Goal: Task Accomplishment & Management: Manage account settings

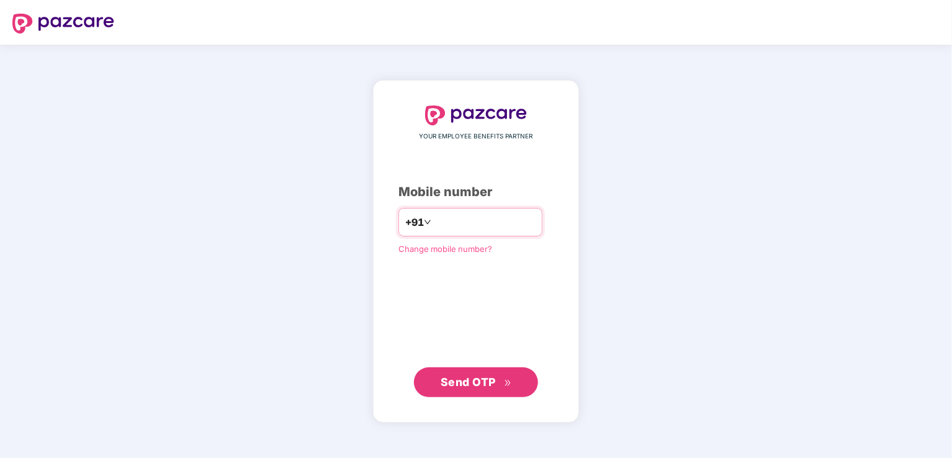
type input "**********"
drag, startPoint x: 472, startPoint y: 401, endPoint x: 470, endPoint y: 376, distance: 24.8
click at [470, 376] on div "**********" at bounding box center [476, 251] width 206 height 341
click at [470, 376] on span "Send OTP" at bounding box center [468, 381] width 55 height 13
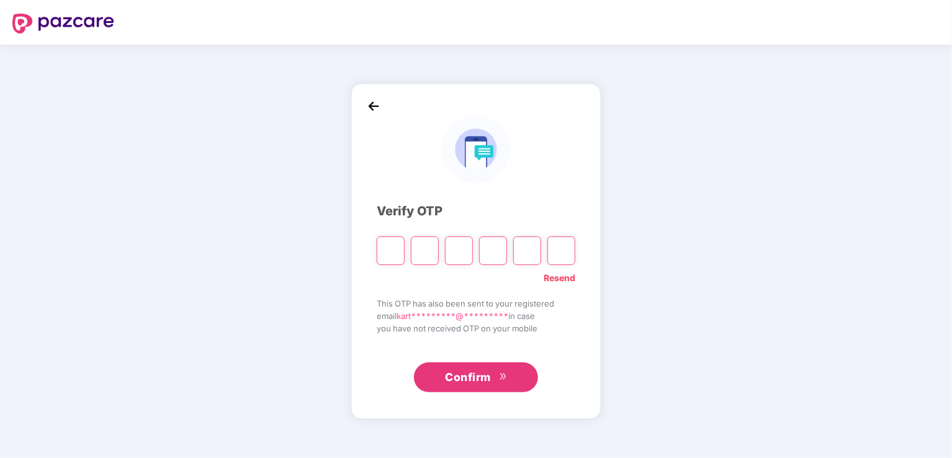
type input "*"
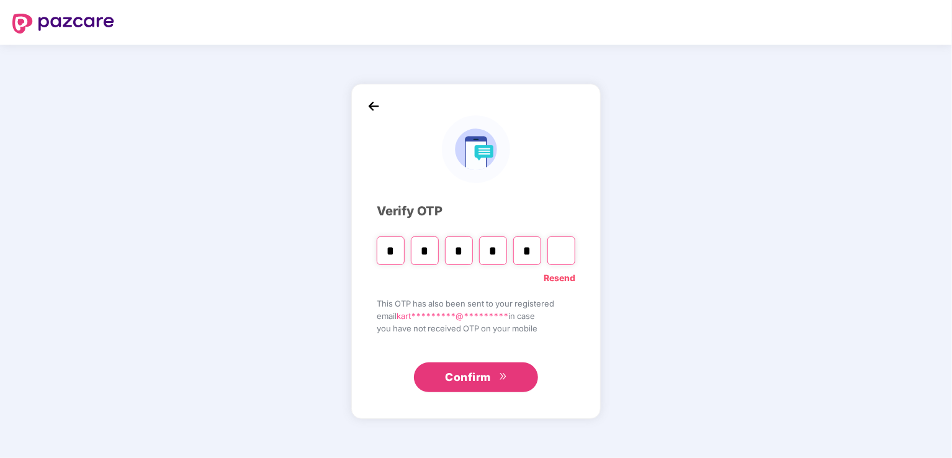
type input "*"
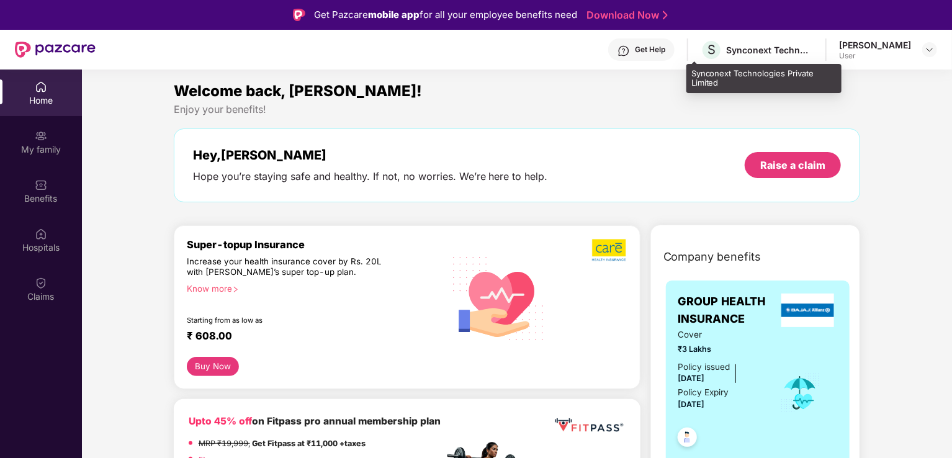
click at [729, 58] on div "S Synconext Technologies Private Limited" at bounding box center [757, 50] width 112 height 22
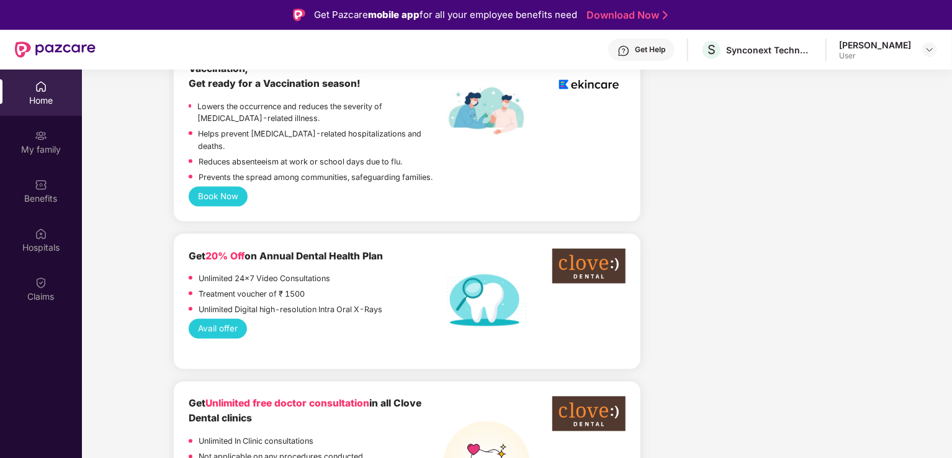
scroll to position [859, 0]
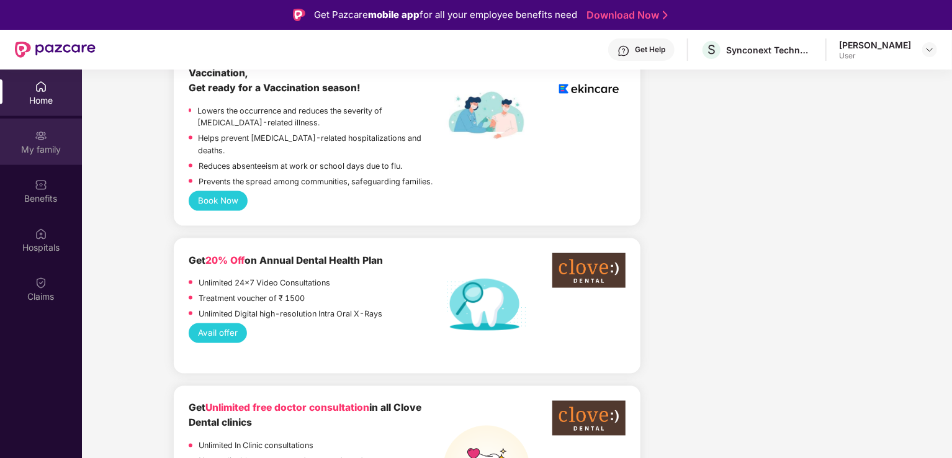
click at [48, 138] on div "My family" at bounding box center [41, 142] width 82 height 47
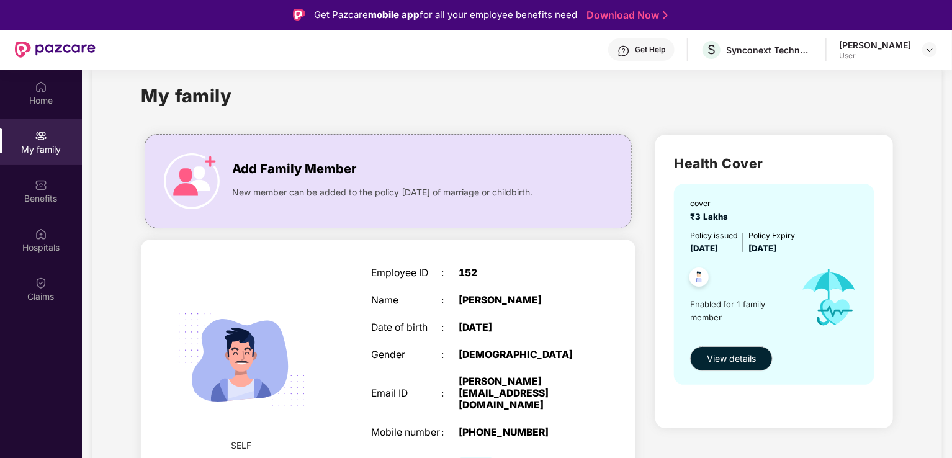
scroll to position [27, 0]
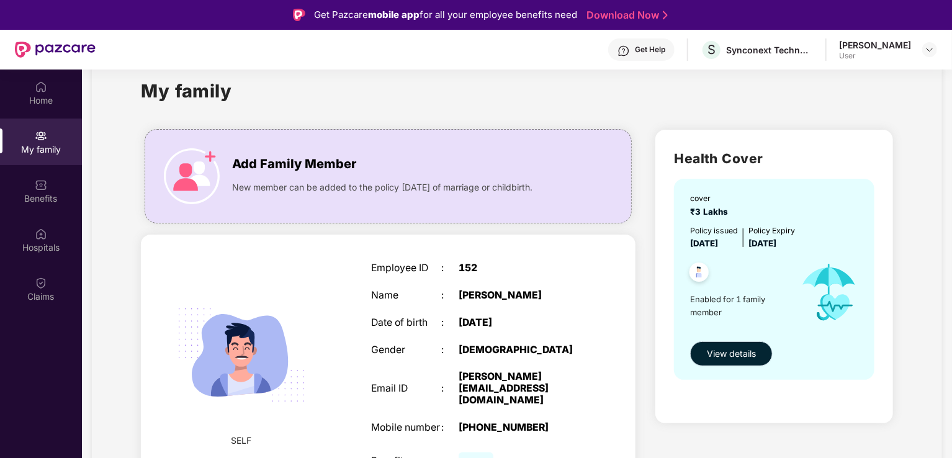
click at [741, 352] on span "View details" at bounding box center [731, 354] width 49 height 14
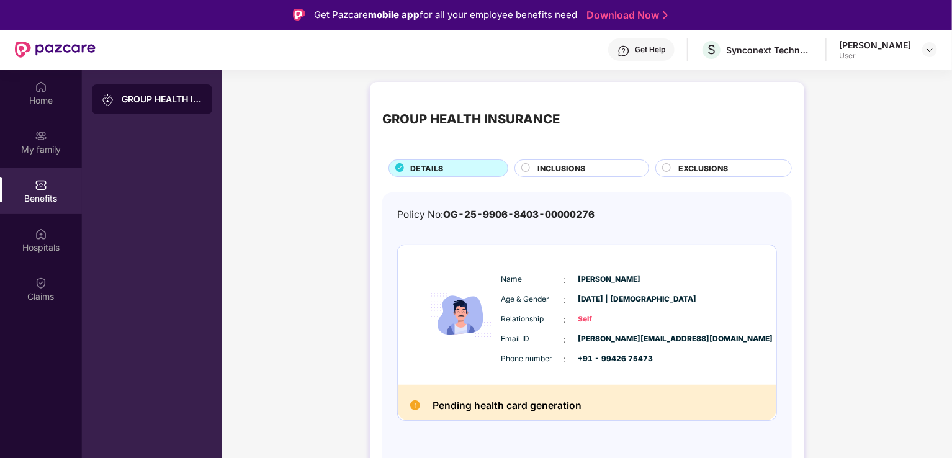
scroll to position [0, 0]
click at [578, 165] on span "INCLUSIONS" at bounding box center [561, 169] width 48 height 12
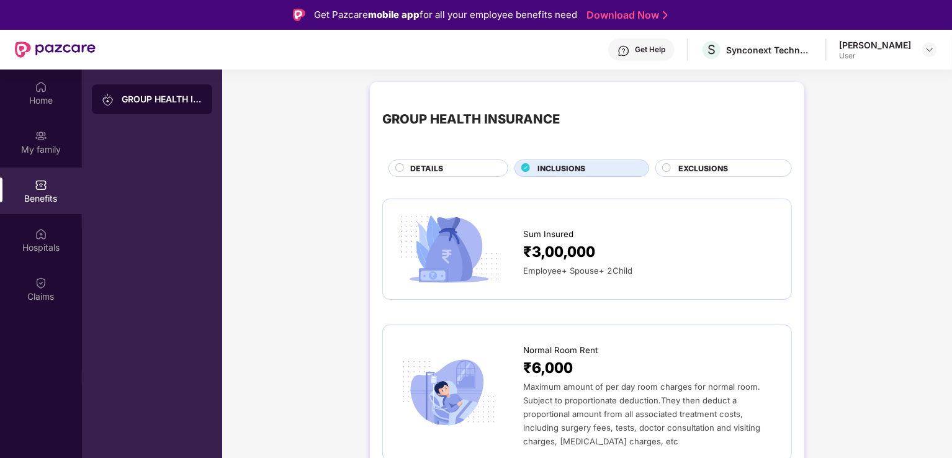
click at [697, 161] on div "EXCLUSIONS" at bounding box center [723, 167] width 137 height 17
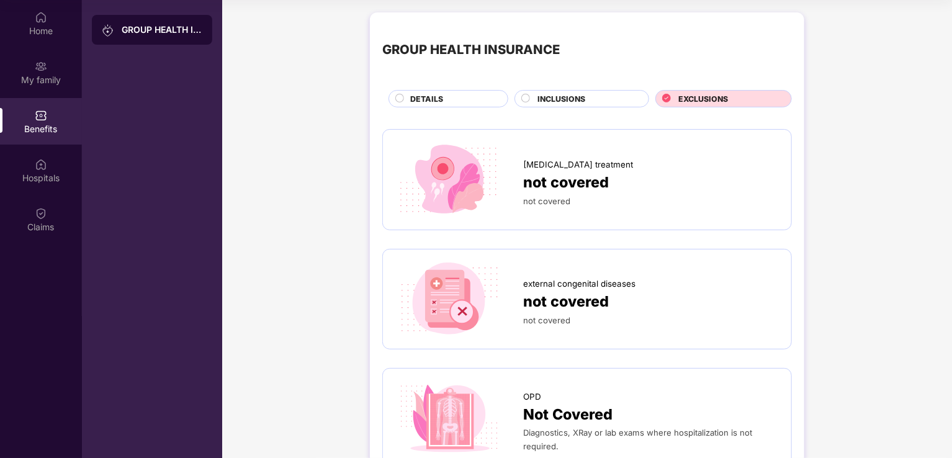
scroll to position [40, 0]
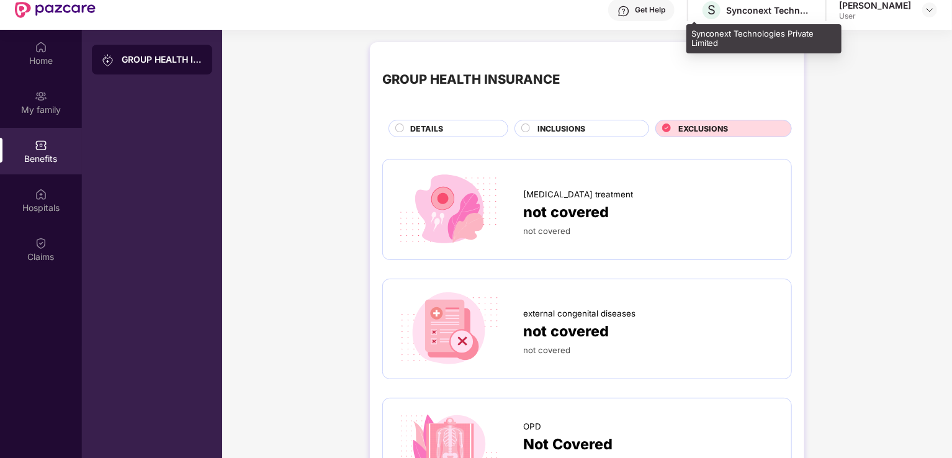
click at [745, 10] on div "Synconext Technologies Private Limited" at bounding box center [769, 10] width 87 height 12
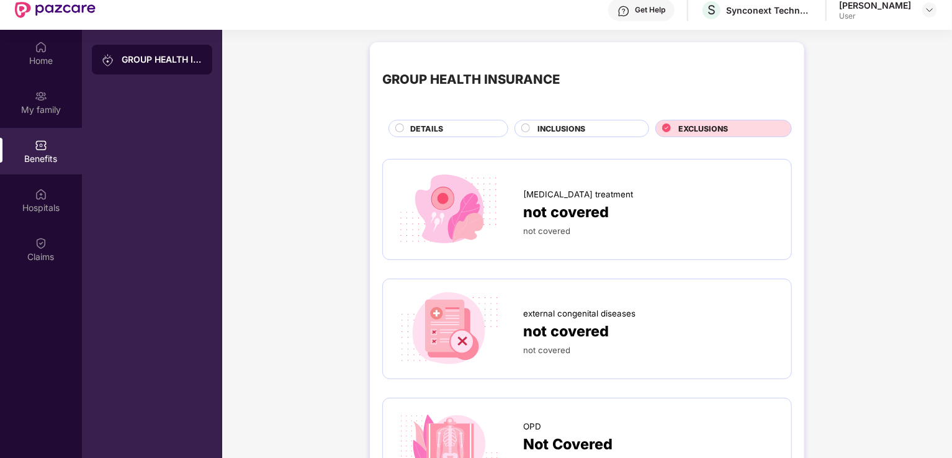
click at [452, 130] on div "DETAILS" at bounding box center [452, 130] width 97 height 14
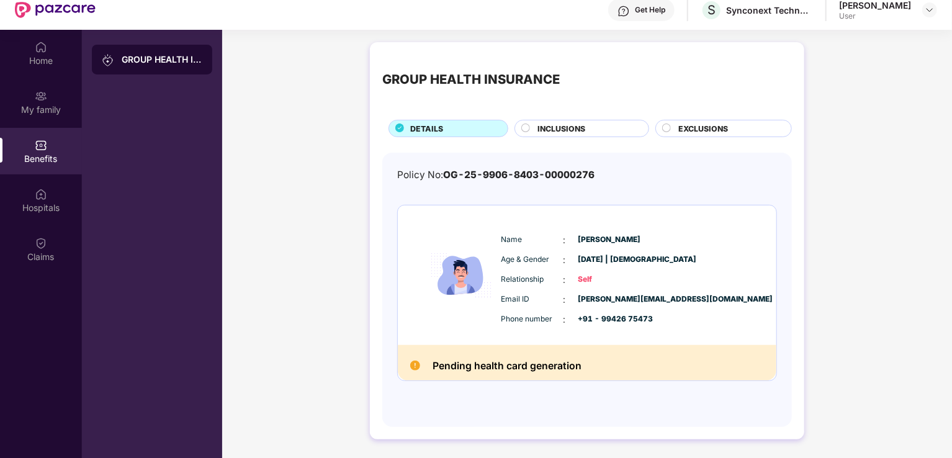
scroll to position [69, 0]
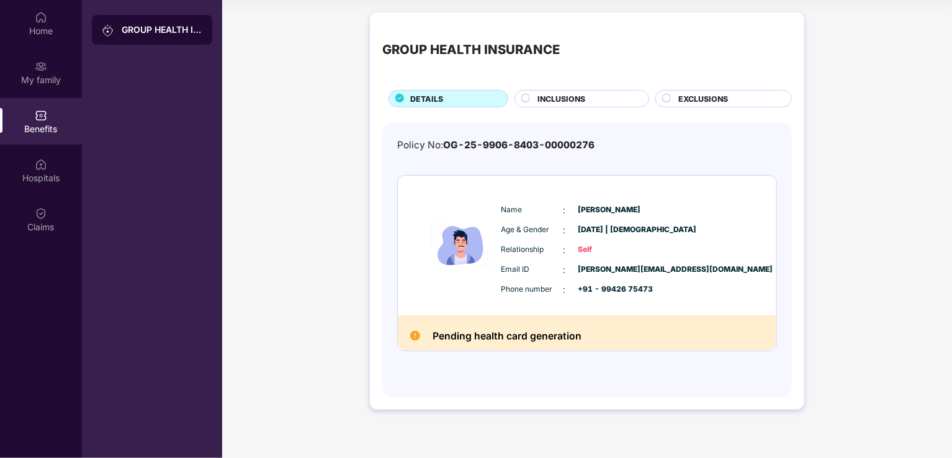
click at [561, 97] on span "INCLUSIONS" at bounding box center [561, 99] width 48 height 12
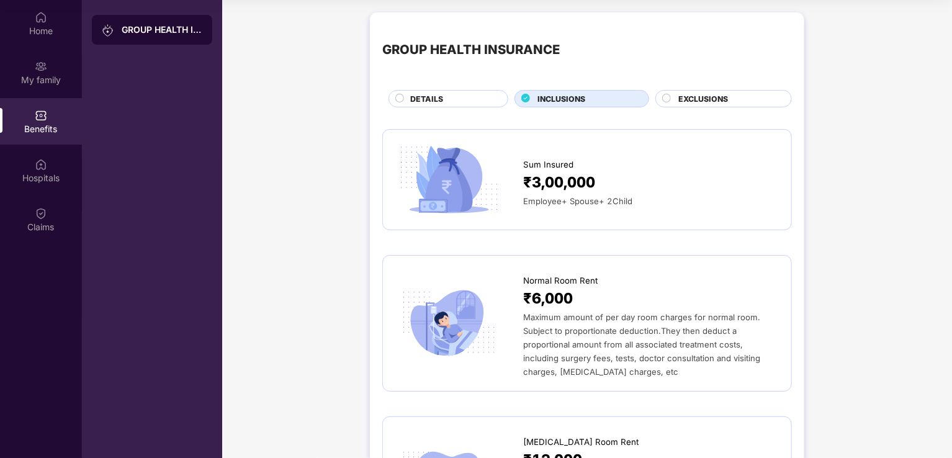
click at [714, 100] on span "EXCLUSIONS" at bounding box center [703, 99] width 50 height 12
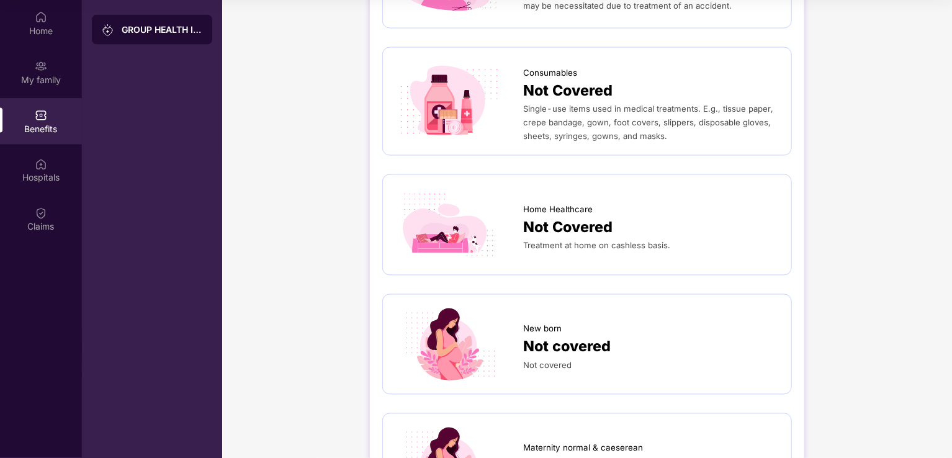
scroll to position [1260, 0]
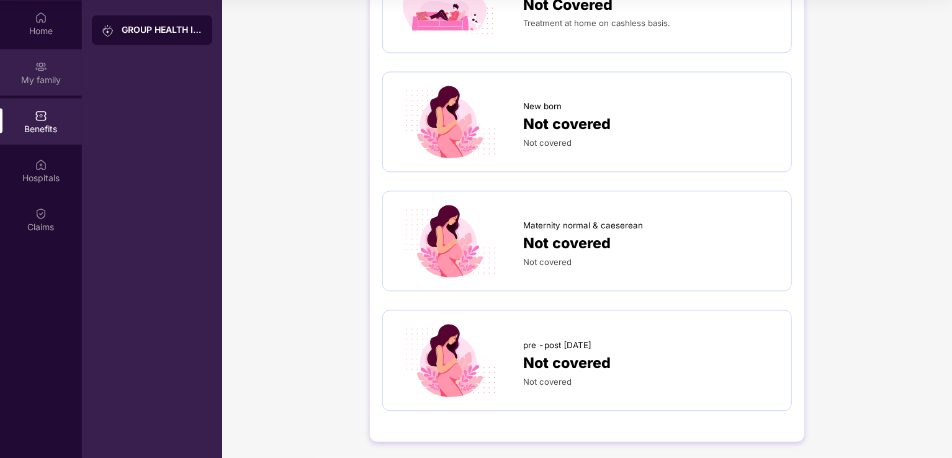
click at [32, 81] on div "My family" at bounding box center [41, 80] width 82 height 12
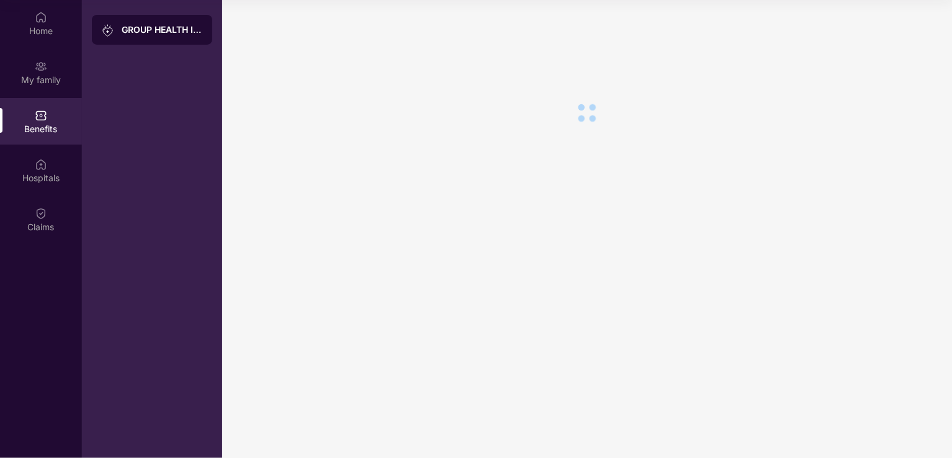
scroll to position [0, 0]
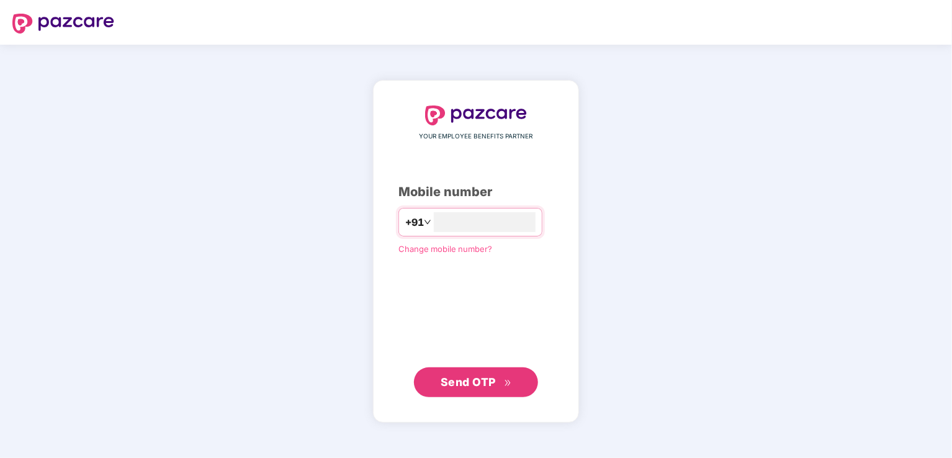
type input "**********"
click at [467, 375] on span "Send OTP" at bounding box center [468, 381] width 55 height 13
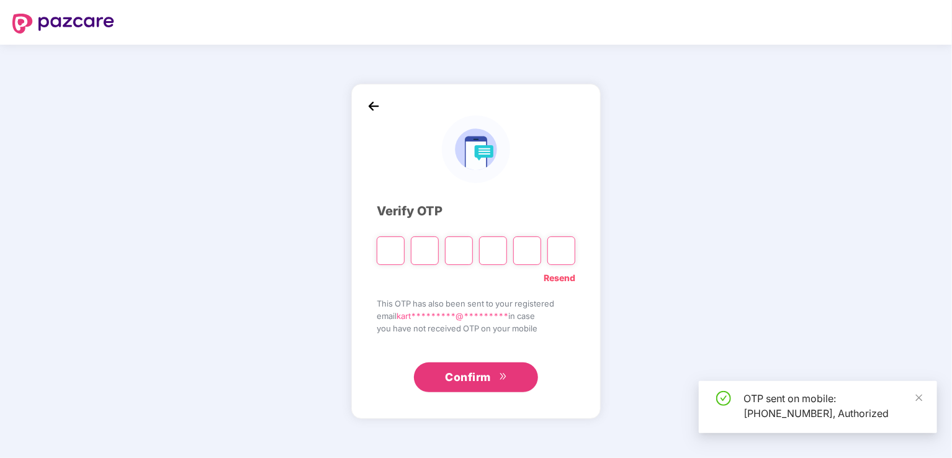
type input "*"
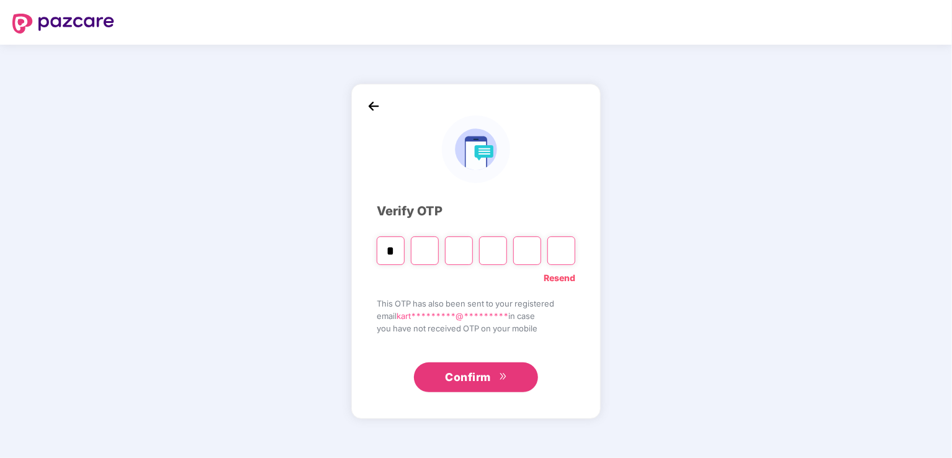
type input "*"
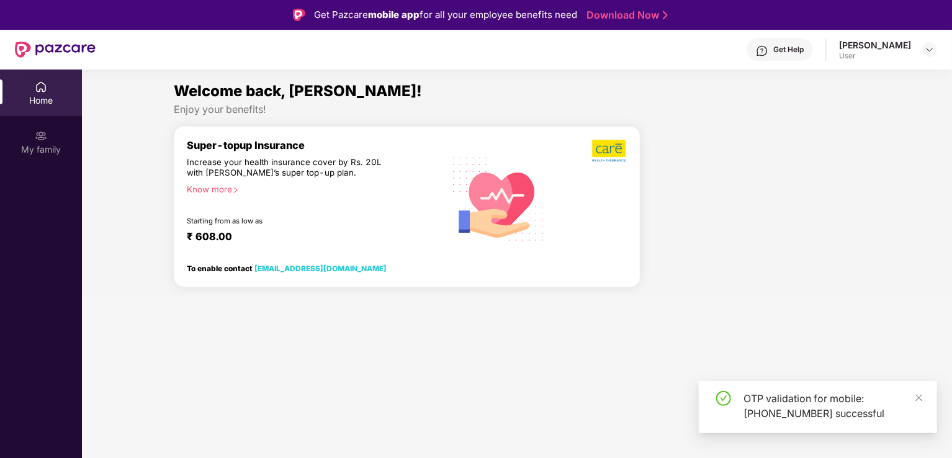
click at [268, 230] on div "₹ 608.00" at bounding box center [309, 237] width 244 height 15
click at [505, 222] on img at bounding box center [499, 198] width 110 height 112
click at [857, 36] on div "Get Help Karthikeyan Jagadwesh User" at bounding box center [516, 50] width 841 height 40
click at [913, 43] on div "Karthikeyan Jagadwesh User" at bounding box center [888, 50] width 98 height 22
click at [932, 45] on img at bounding box center [929, 50] width 10 height 10
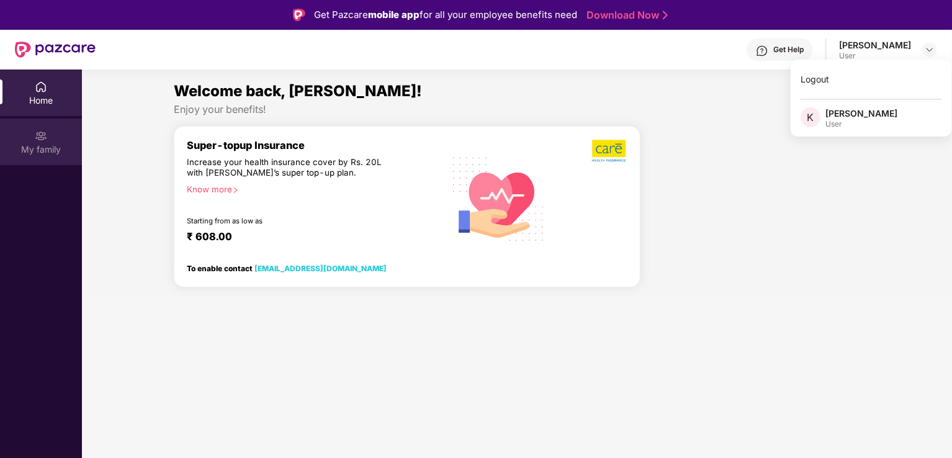
click at [49, 146] on div "My family" at bounding box center [41, 149] width 82 height 12
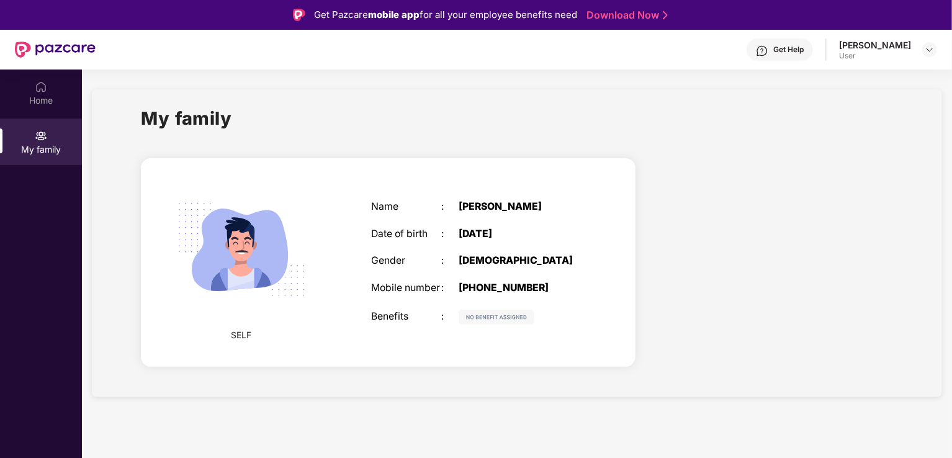
click at [388, 25] on div "Get Pazcare mobile app for all your employee benefits need Download Now" at bounding box center [476, 15] width 952 height 30
click at [40, 83] on img at bounding box center [41, 87] width 12 height 12
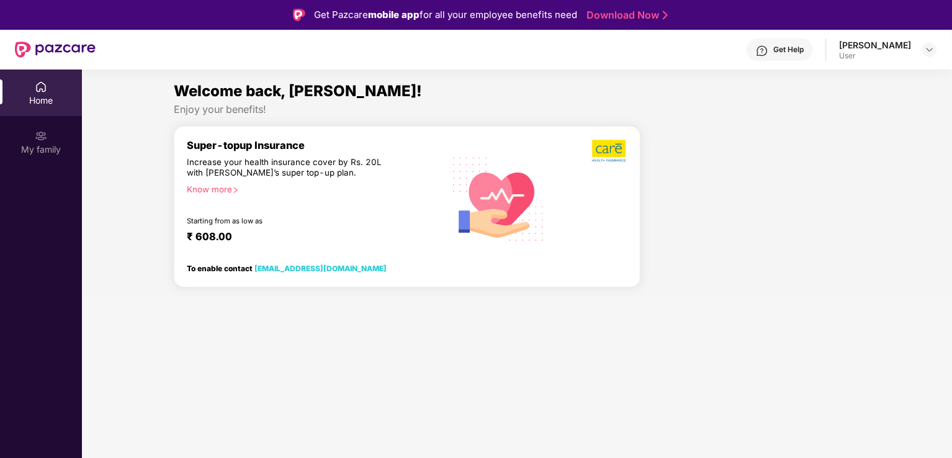
click at [774, 59] on div "Get Help" at bounding box center [779, 49] width 66 height 22
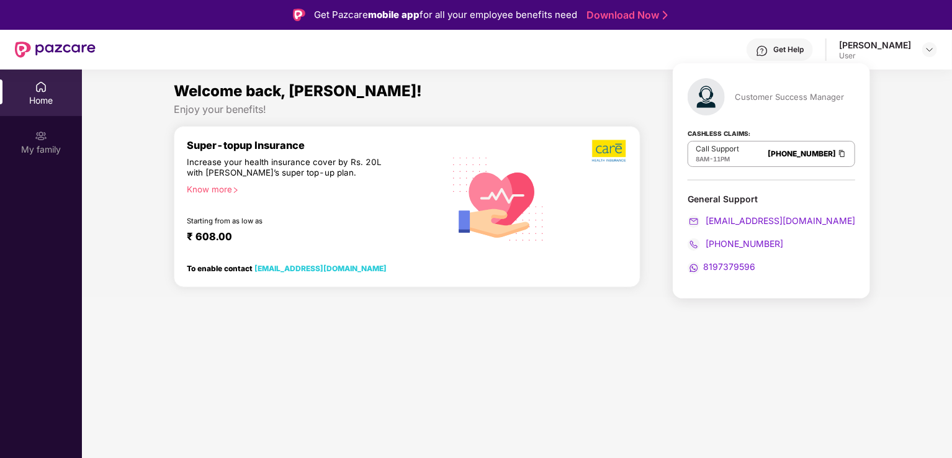
click at [877, 113] on div "Welcome back, Karthikeyan! Enjoy your benefits! Super-topup Insurance Increase …" at bounding box center [517, 188] width 880 height 218
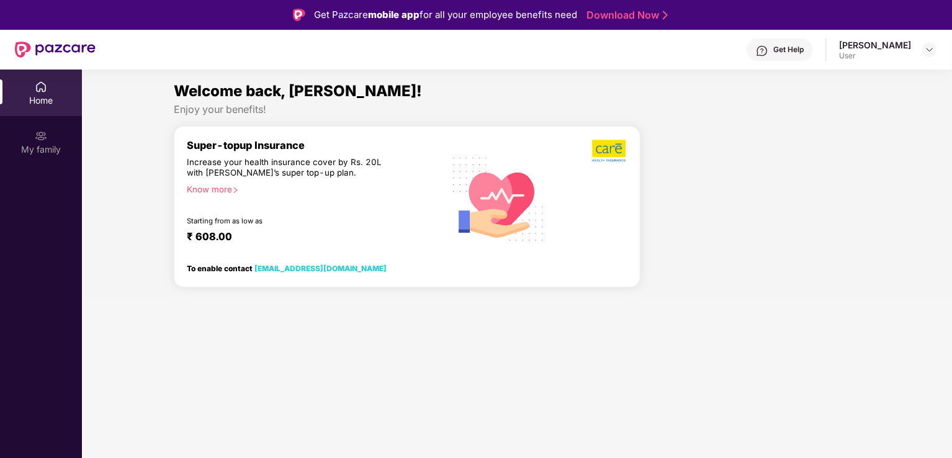
click at [889, 58] on div "User" at bounding box center [875, 56] width 72 height 10
click at [934, 50] on div at bounding box center [929, 49] width 15 height 15
click at [836, 122] on div "User" at bounding box center [861, 124] width 72 height 10
click at [836, 122] on div "Welcome back, Karthikeyan! Enjoy your benefits! Super-topup Insurance Increase …" at bounding box center [517, 188] width 880 height 218
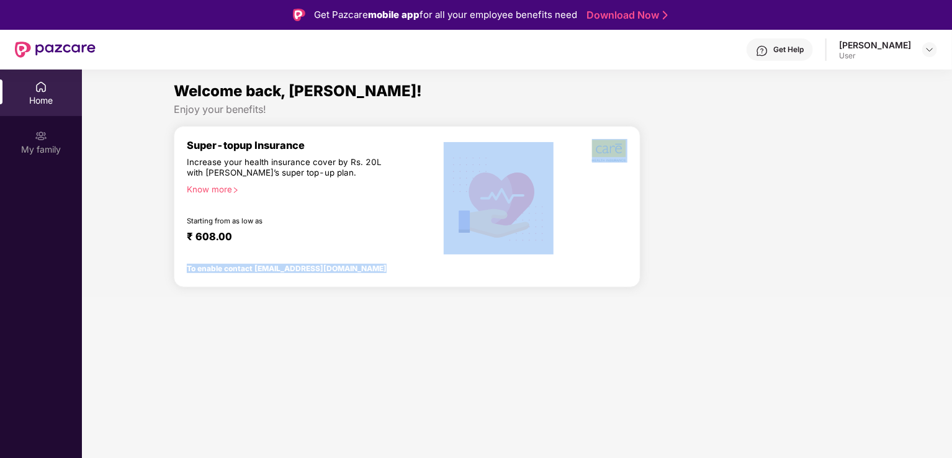
drag, startPoint x: 836, startPoint y: 122, endPoint x: 477, endPoint y: 246, distance: 380.5
click at [477, 246] on div "Welcome back, Karthikeyan! Enjoy your benefits! Super-topup Insurance Increase …" at bounding box center [517, 188] width 880 height 218
click at [477, 246] on img at bounding box center [499, 198] width 110 height 112
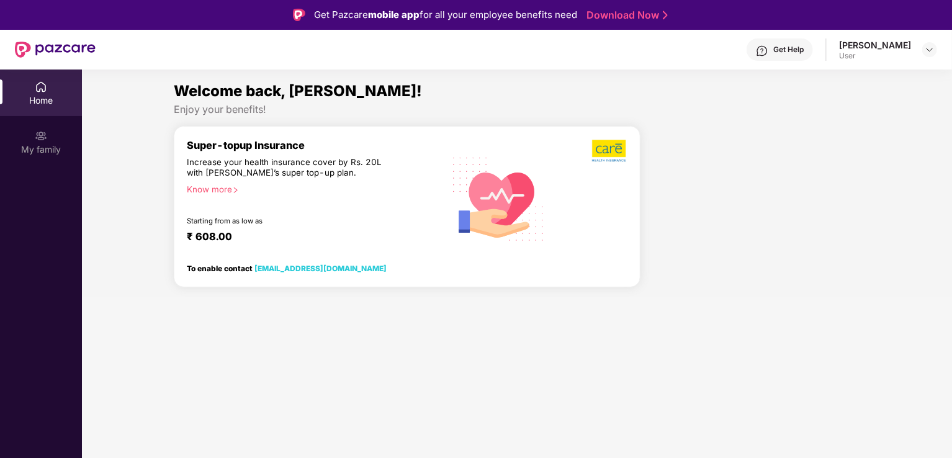
click at [33, 100] on div "Home" at bounding box center [41, 100] width 82 height 12
click at [32, 150] on div "My family" at bounding box center [41, 149] width 82 height 12
